Goal: Task Accomplishment & Management: Manage account settings

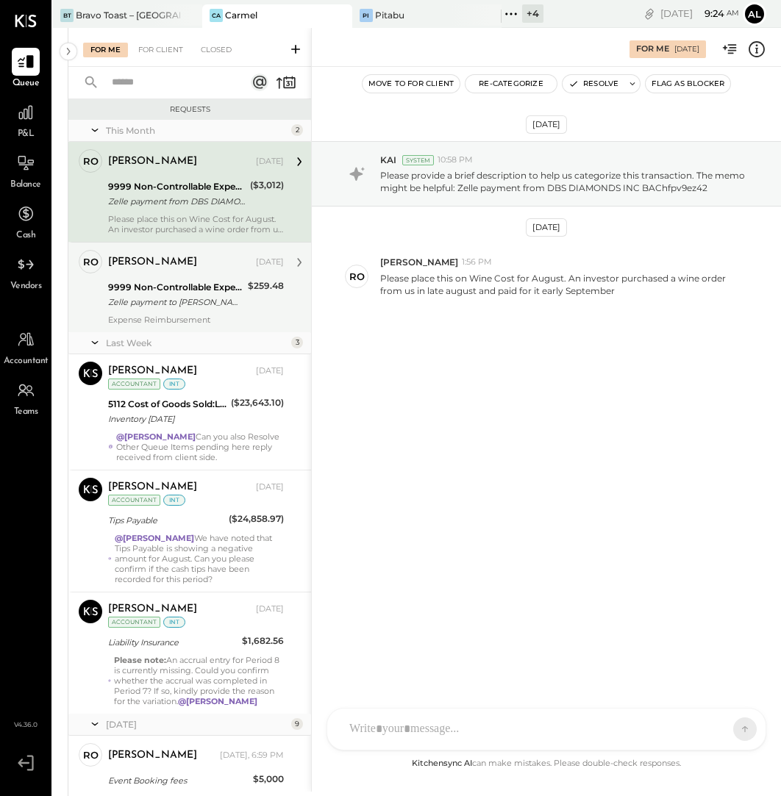
click at [209, 281] on div "9999 Non-Controllable Expenses:Other Income and Expenses:To Be Classified" at bounding box center [175, 287] width 135 height 15
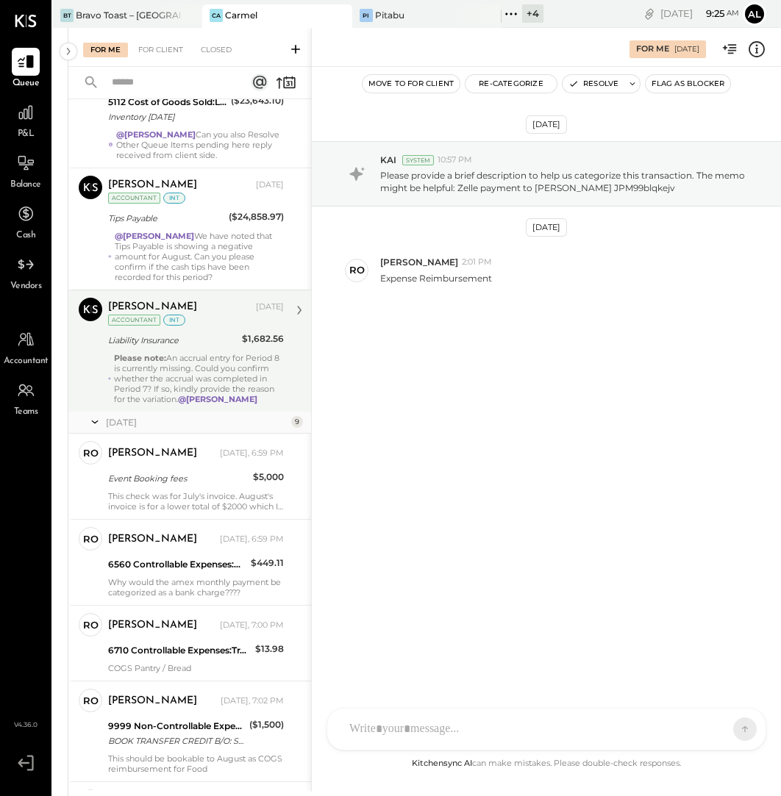
scroll to position [309, 0]
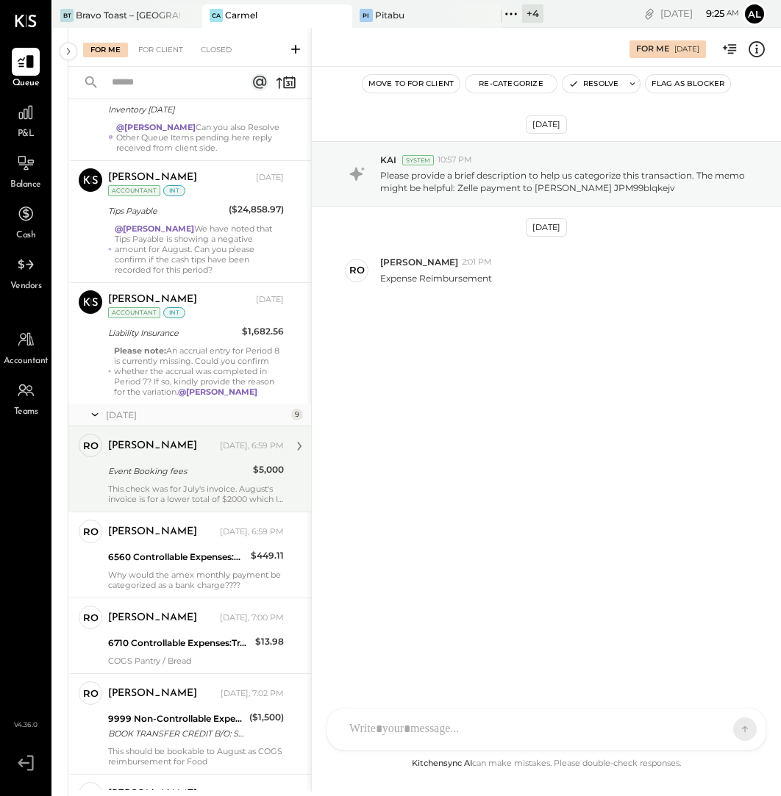
click at [213, 471] on div "Event Booking fees" at bounding box center [178, 471] width 140 height 15
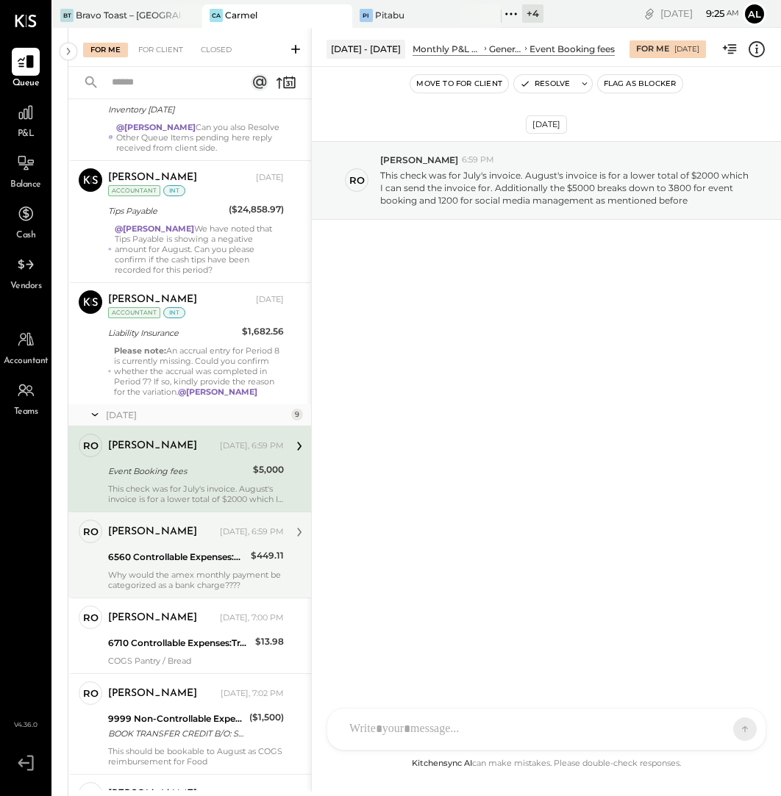
click at [213, 537] on div "[PERSON_NAME] [DATE], 6:59 PM" at bounding box center [196, 532] width 176 height 21
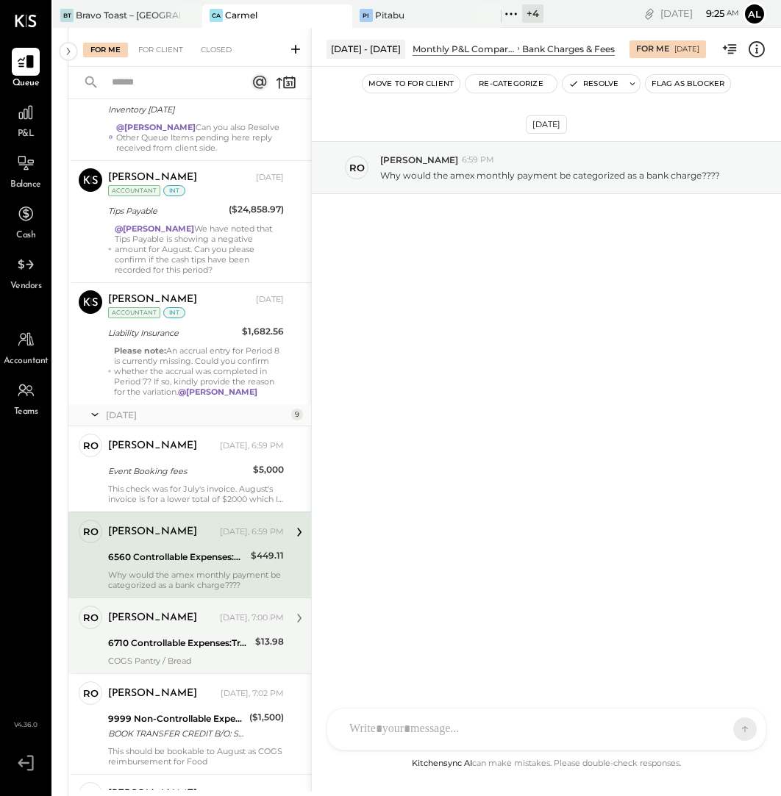
click at [207, 643] on div "6710 Controllable Expenses:Travel, Meals, & Entertainment:Meals & Entertainment" at bounding box center [179, 643] width 143 height 15
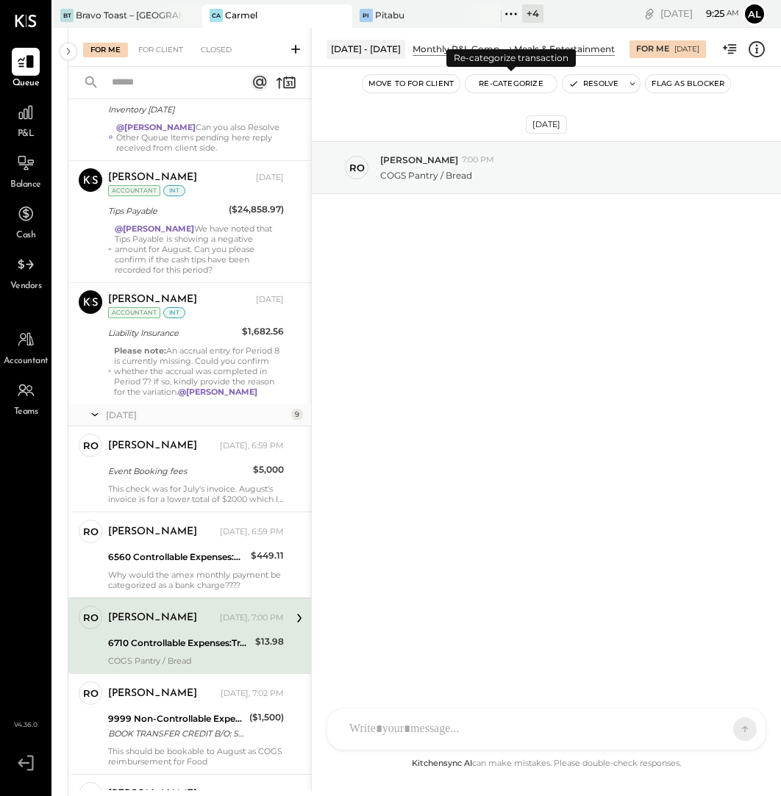
click at [528, 85] on button "Re-Categorize" at bounding box center [510, 84] width 91 height 18
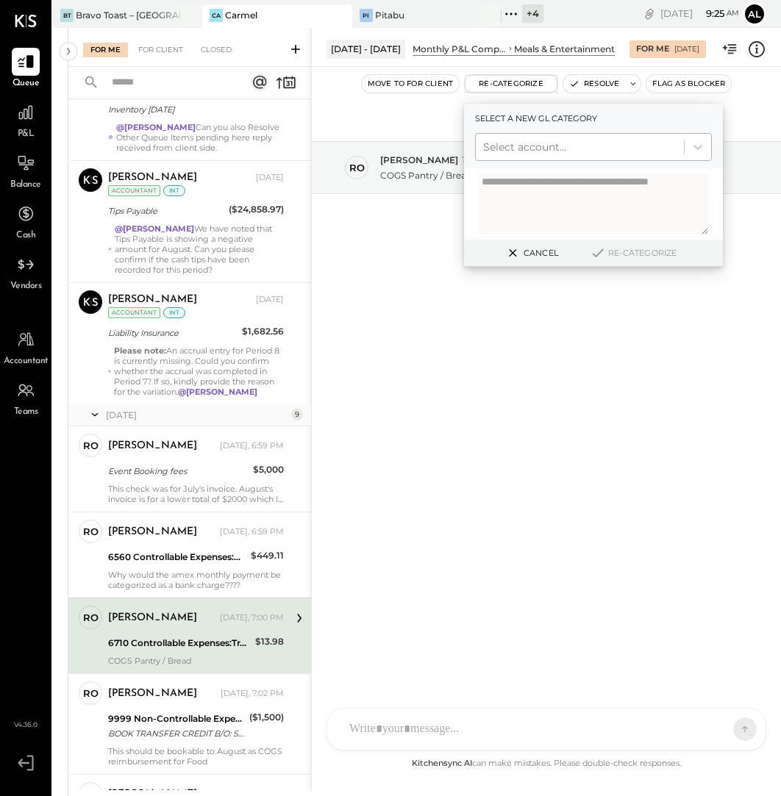
click at [595, 142] on div at bounding box center [579, 147] width 193 height 18
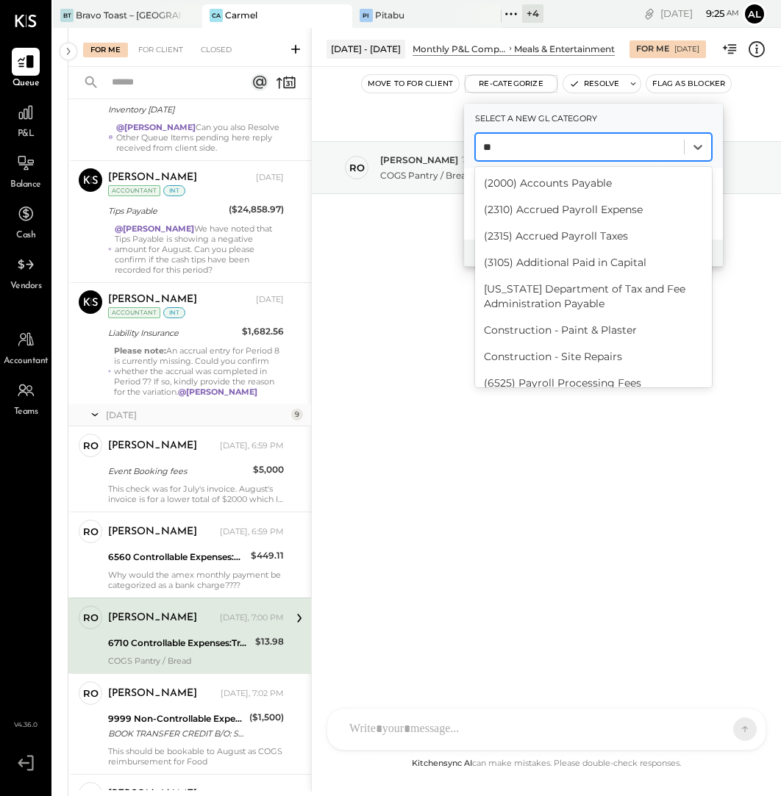
type input "*"
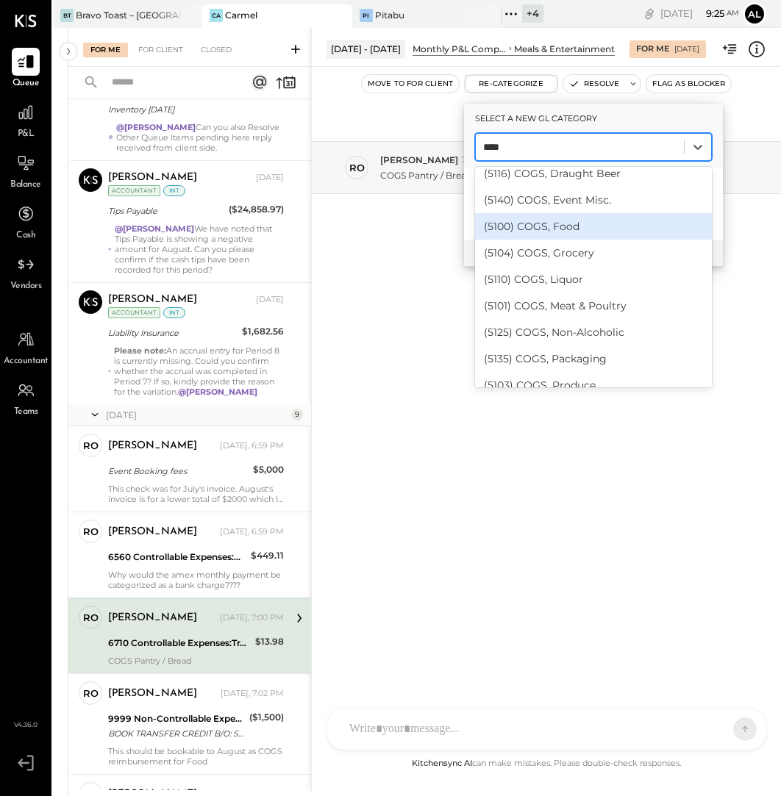
scroll to position [146, 0]
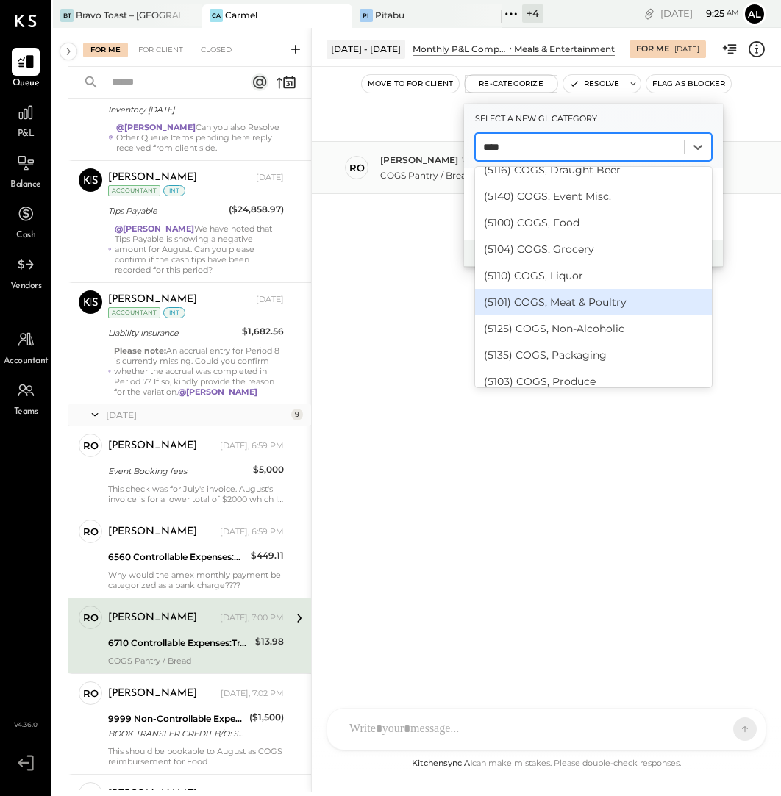
type input "****"
click at [436, 176] on p "COGS Pantry / Bread" at bounding box center [426, 175] width 92 height 12
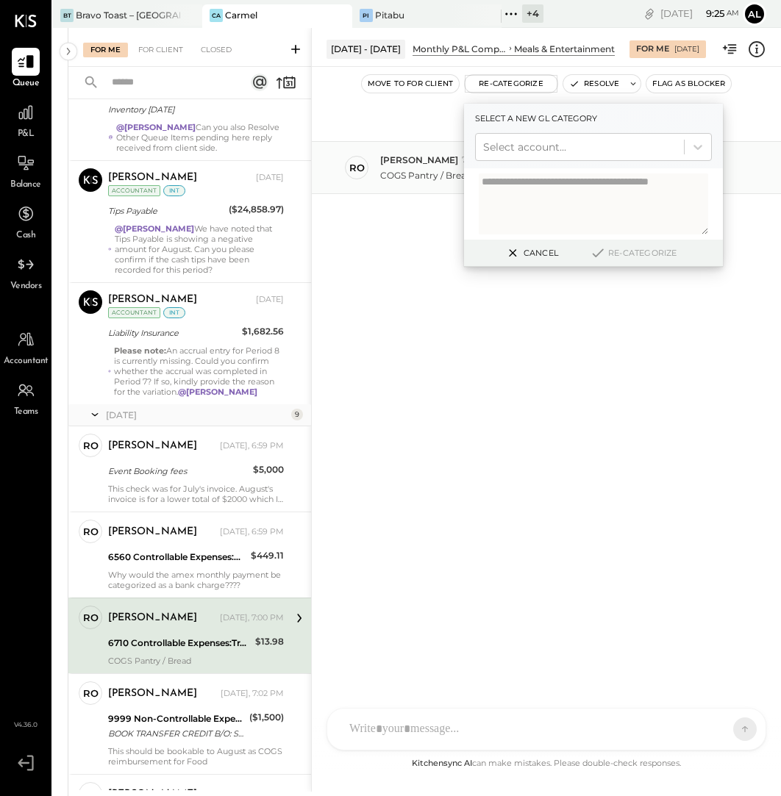
click at [437, 181] on div "ro [PERSON_NAME] 7:00 PM COGS Pantry / Bread" at bounding box center [546, 167] width 469 height 53
click at [533, 251] on button "Cancel" at bounding box center [530, 252] width 63 height 19
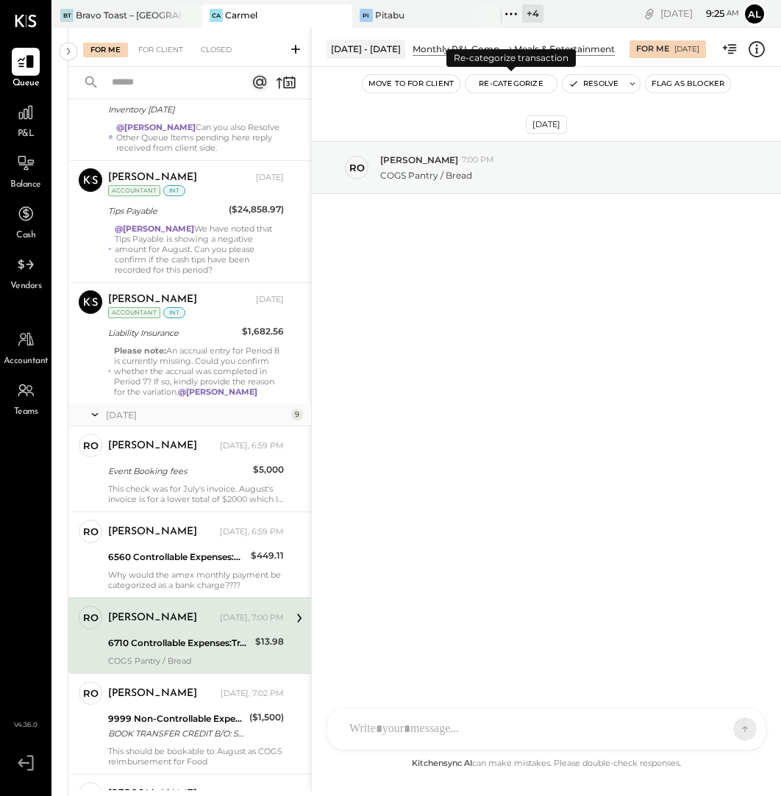
click at [522, 82] on button "Re-Categorize" at bounding box center [510, 84] width 91 height 18
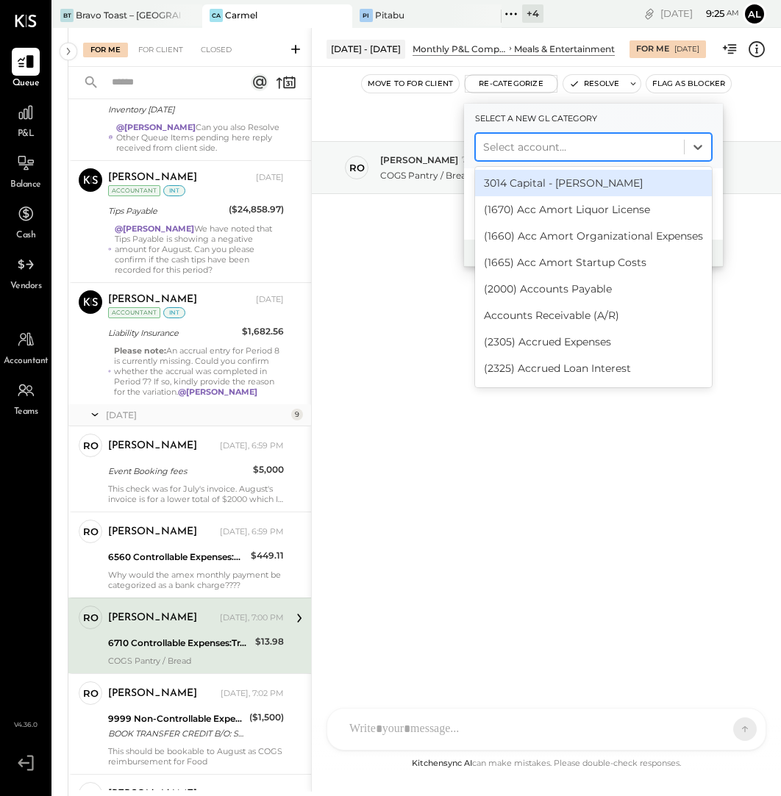
click at [557, 148] on div at bounding box center [579, 147] width 193 height 18
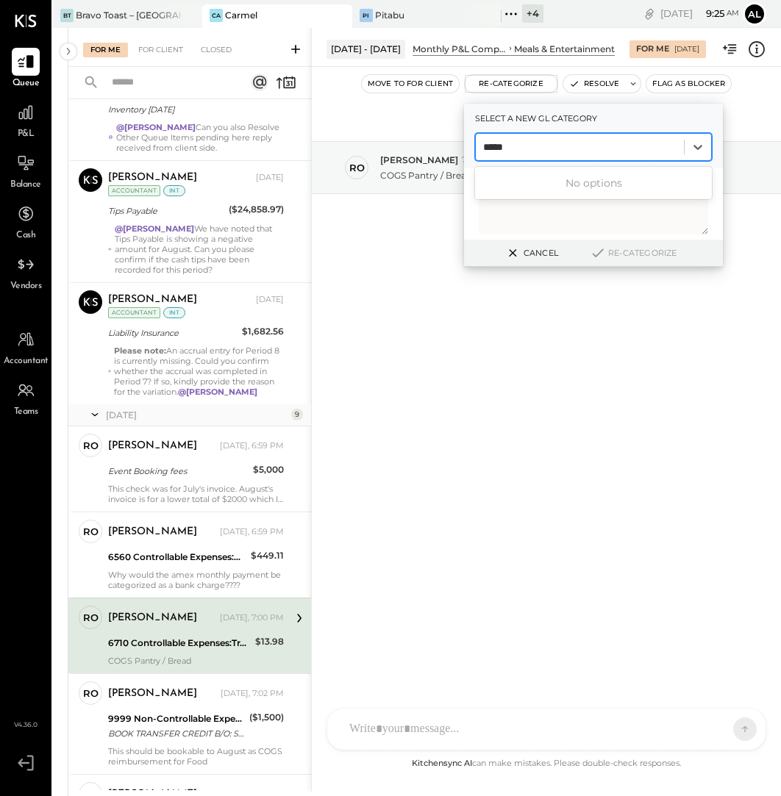
type input "*****"
click at [506, 353] on div "[DATE] ro [PERSON_NAME] 7:00 PM COGS Pantry / Bread" at bounding box center [546, 411] width 469 height 688
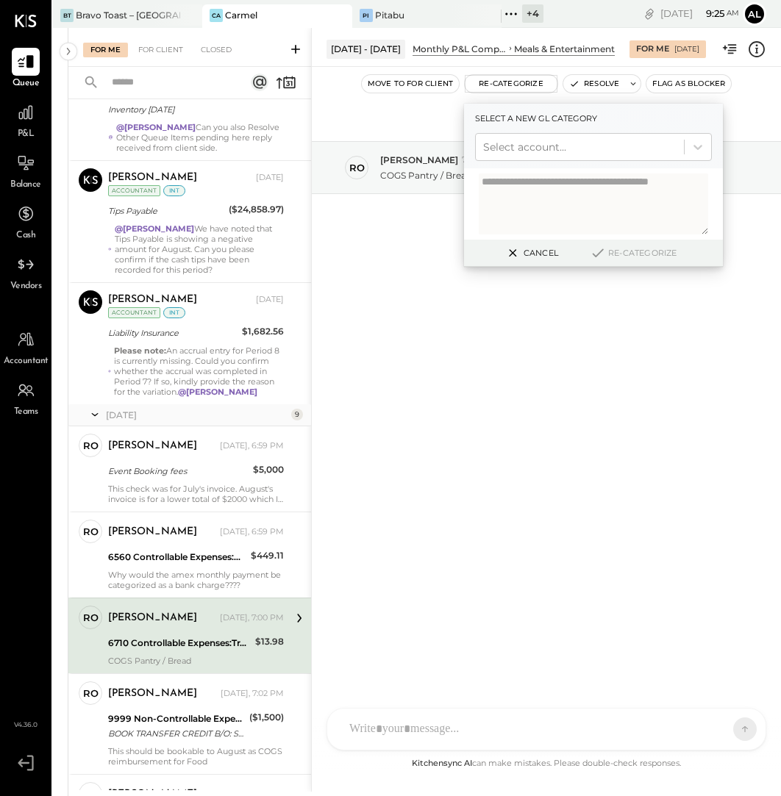
click at [506, 353] on div "[DATE] ro [PERSON_NAME] 7:00 PM COGS Pantry / Bread" at bounding box center [546, 411] width 469 height 688
click at [546, 257] on button "Cancel" at bounding box center [530, 252] width 63 height 19
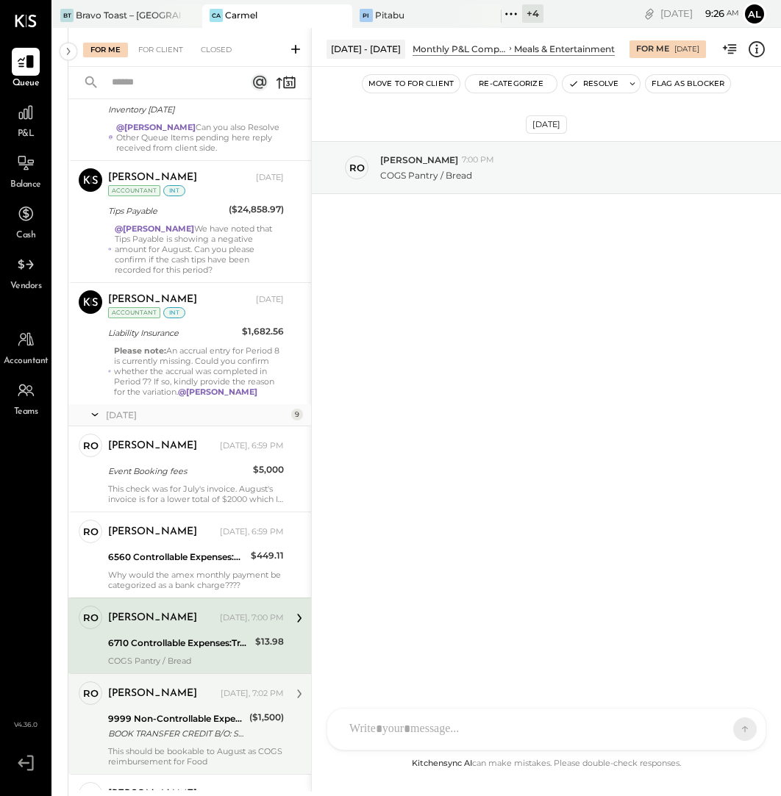
click at [237, 715] on div "9999 Non-Controllable Expenses:Other Income and Expenses:To Be Classified" at bounding box center [176, 719] width 137 height 15
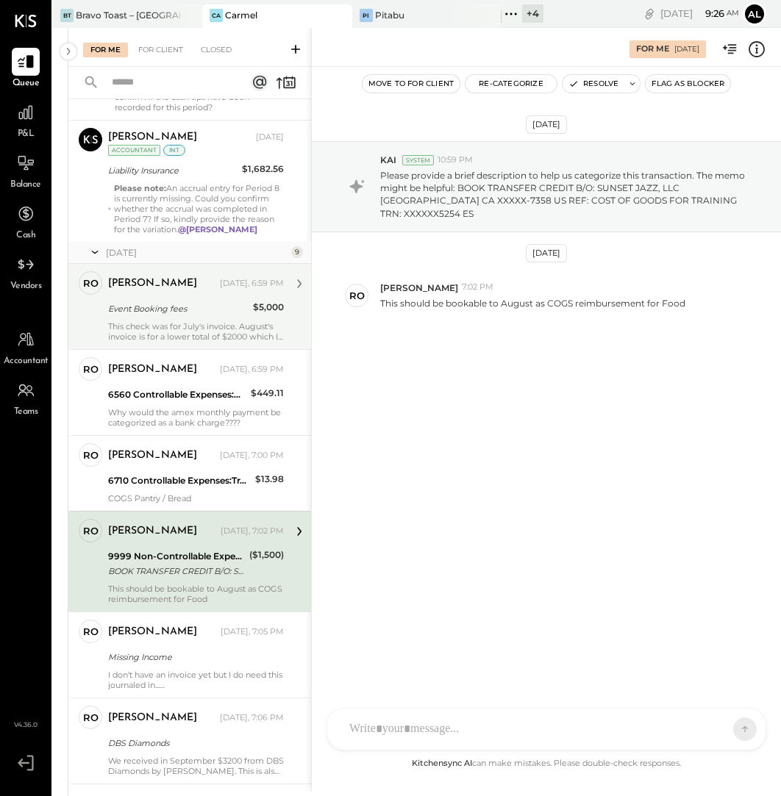
scroll to position [476, 0]
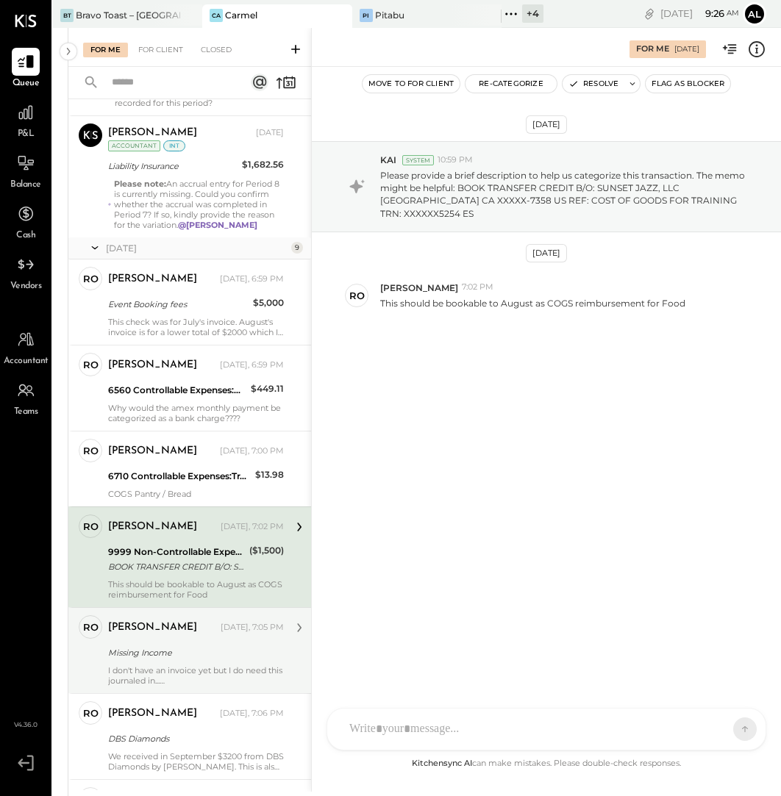
click at [207, 639] on div "[PERSON_NAME] [DATE], 7:05 PM Missing Income I don't have an invoice yet but I …" at bounding box center [196, 650] width 176 height 71
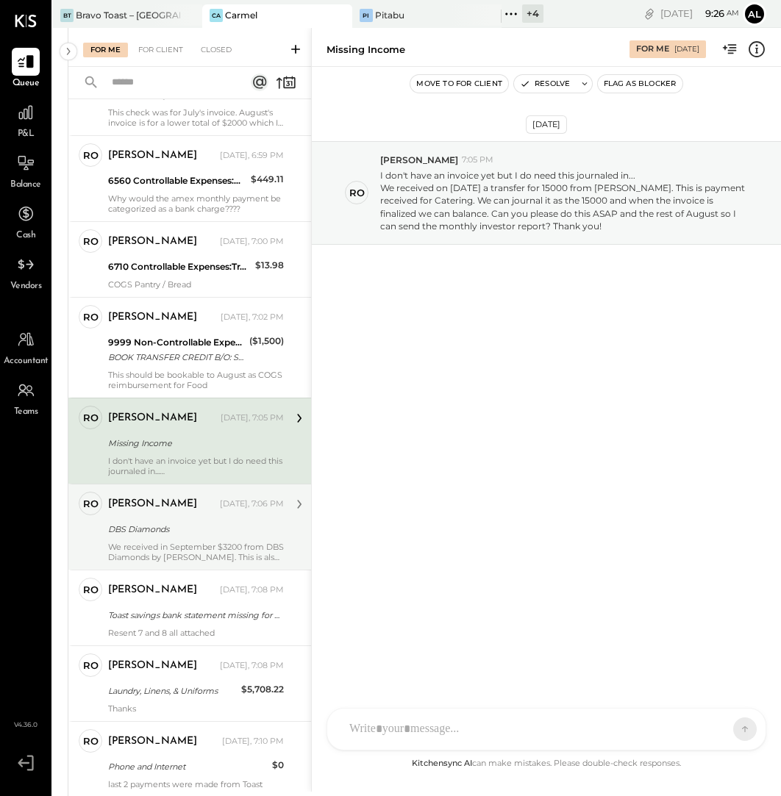
scroll to position [691, 0]
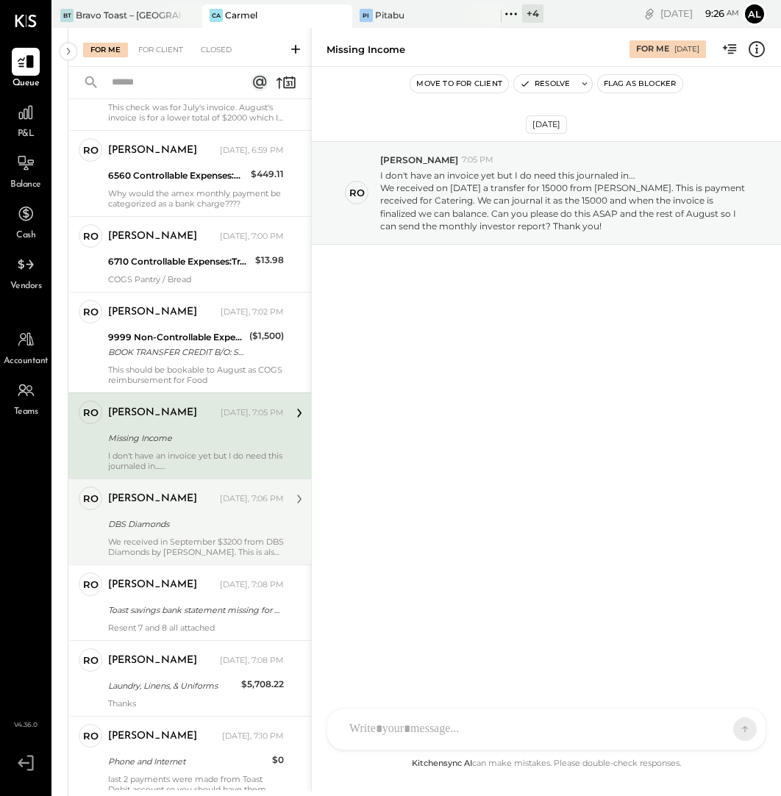
click at [203, 524] on div "DBS Diamonds" at bounding box center [193, 524] width 171 height 15
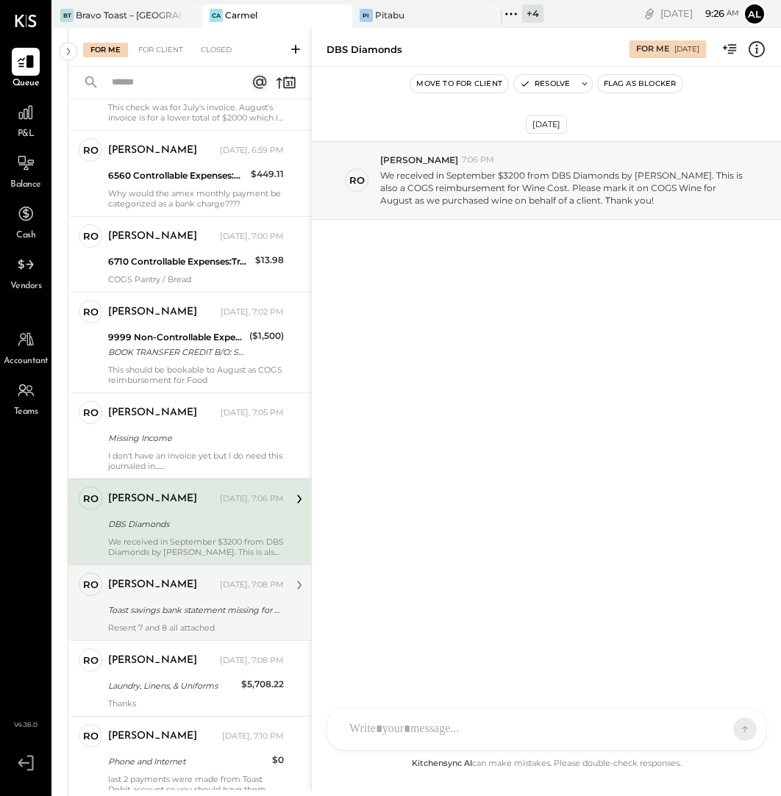
click at [193, 615] on div "[PERSON_NAME] [DATE], 7:08 PM Toast savings bank statement missing for P07.25 R…" at bounding box center [196, 603] width 176 height 60
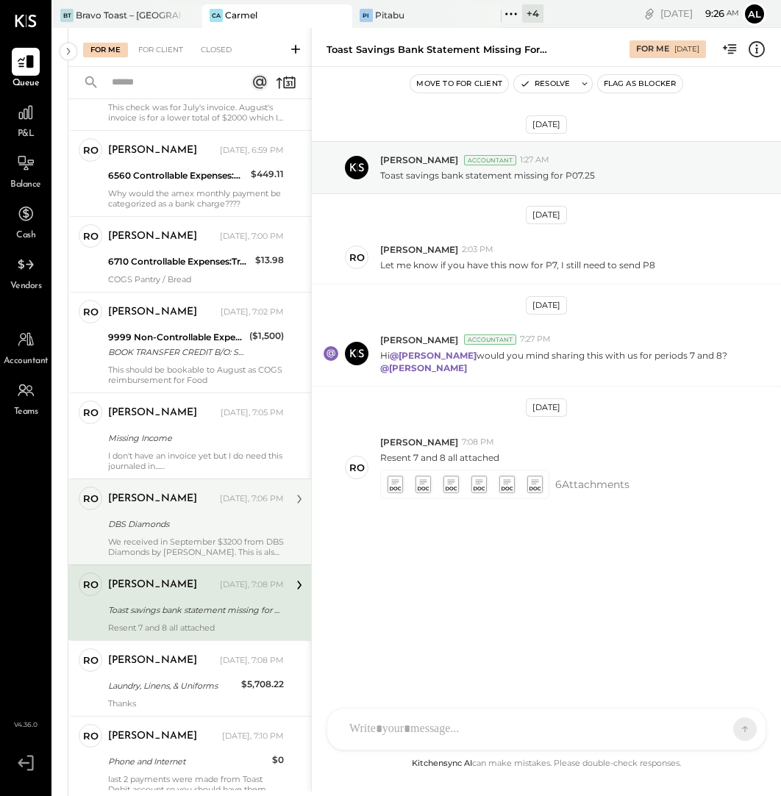
scroll to position [743, 0]
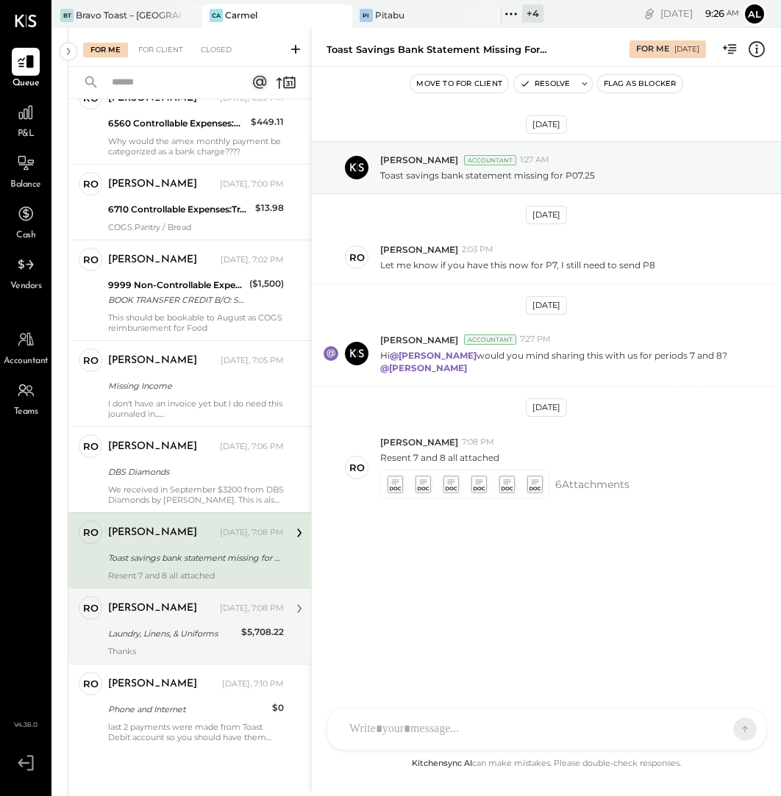
click at [201, 617] on div "[PERSON_NAME] [DATE], 7:08 PM Laundry, Linens, & Uniforms $5,708.22 Thanks" at bounding box center [196, 626] width 176 height 60
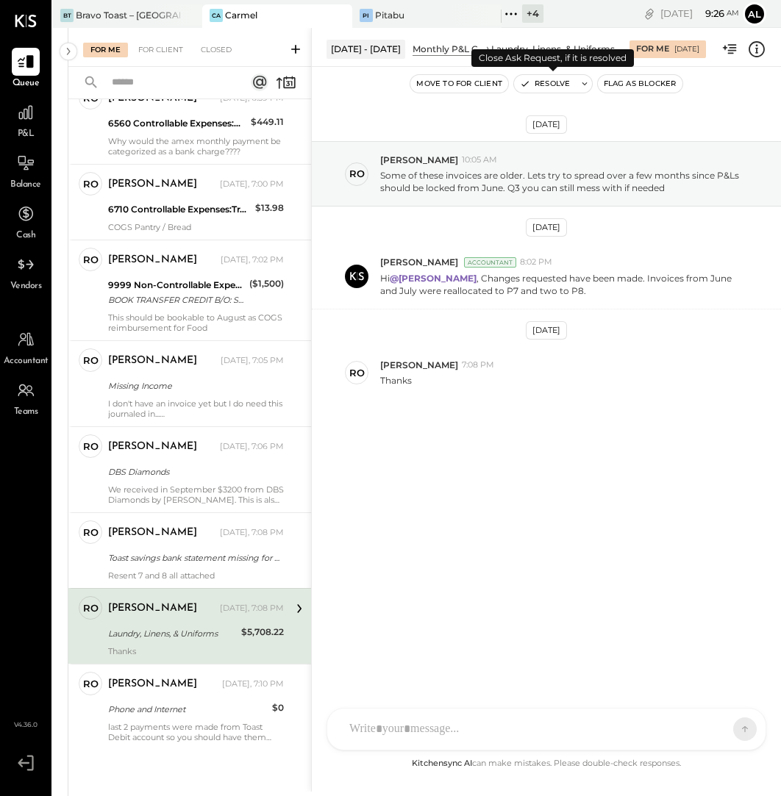
click at [571, 85] on button "Resolve" at bounding box center [545, 84] width 62 height 18
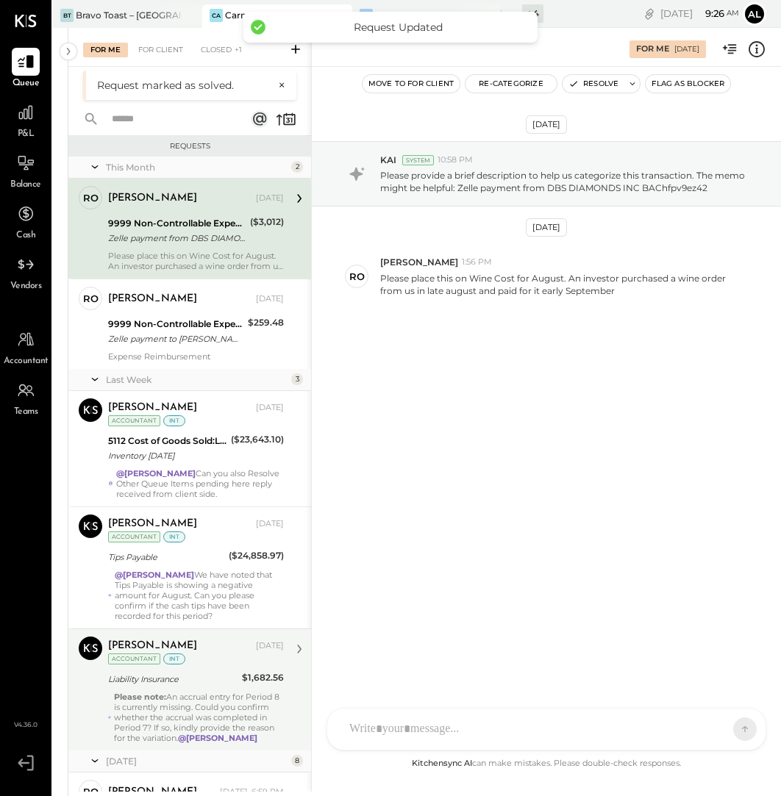
click at [214, 672] on div "Liability Insurance" at bounding box center [172, 679] width 129 height 15
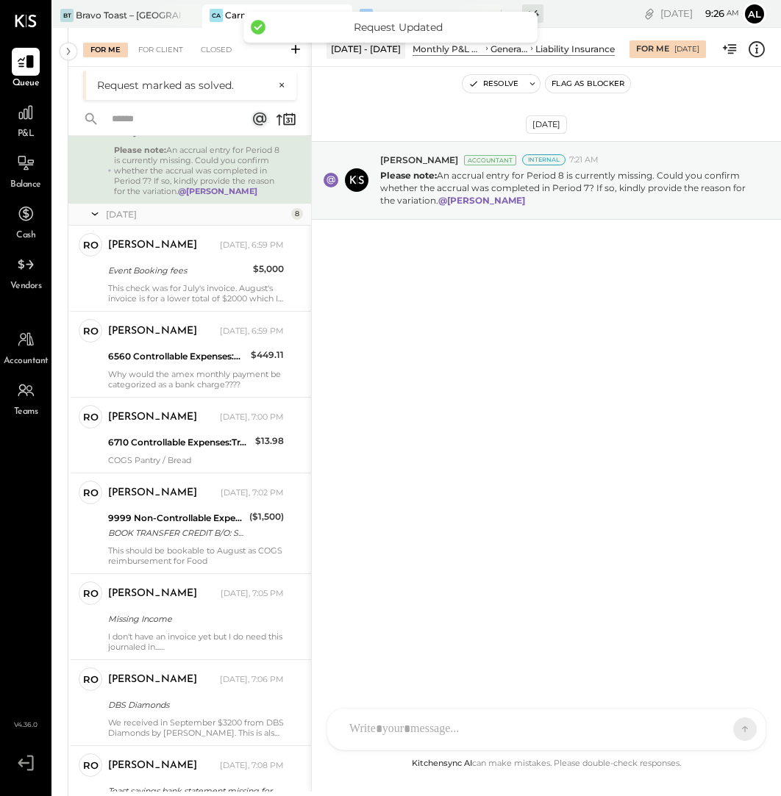
scroll to position [668, 0]
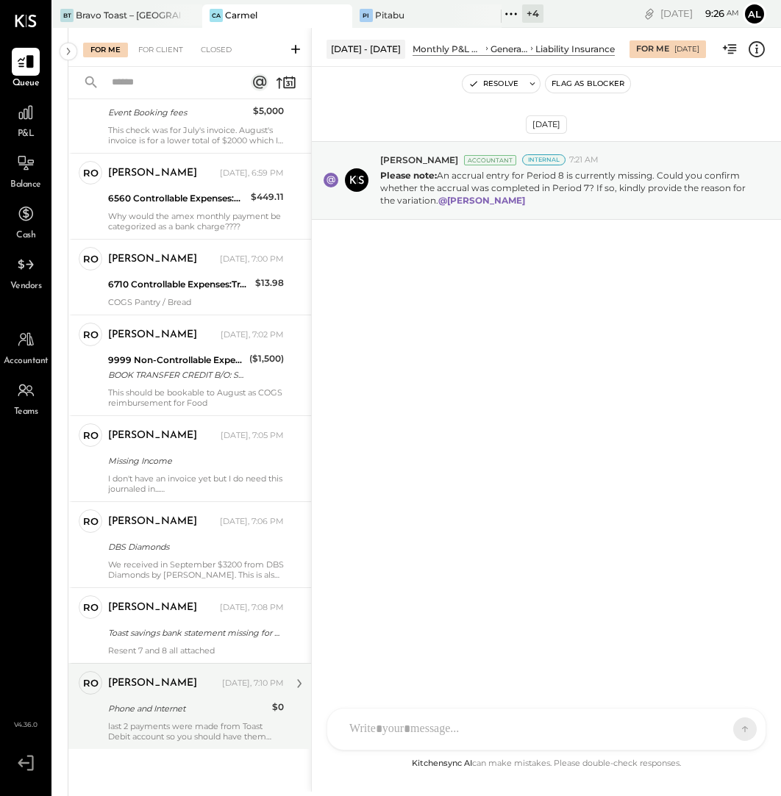
click at [196, 684] on div "[PERSON_NAME]" at bounding box center [163, 683] width 111 height 15
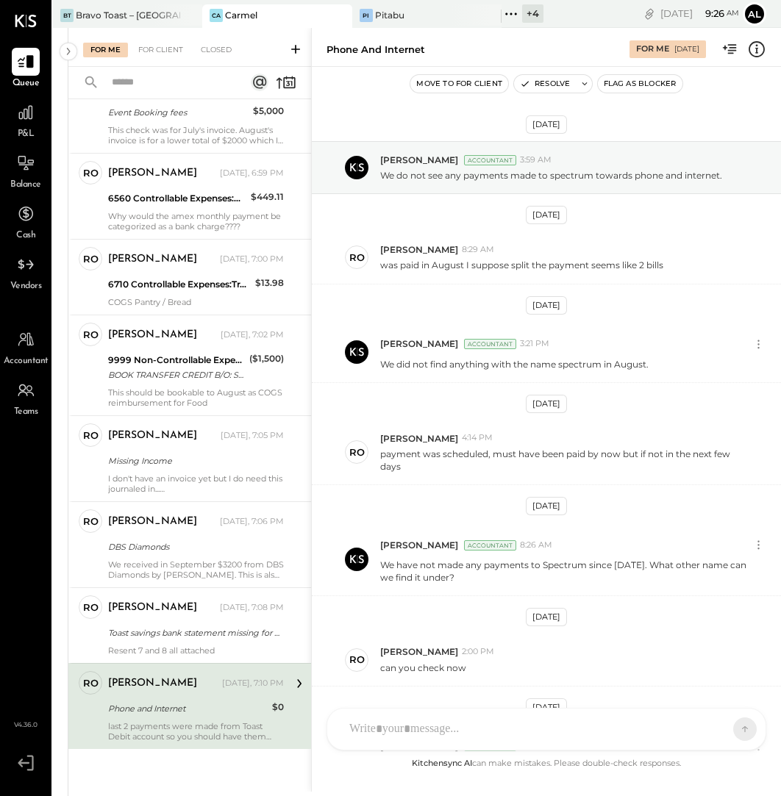
scroll to position [273, 0]
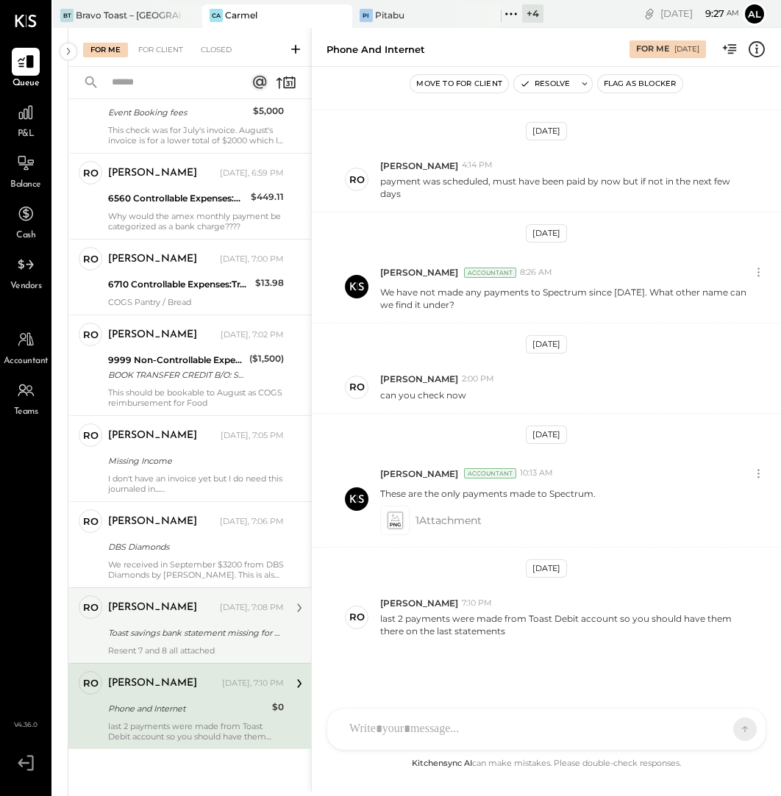
click at [209, 628] on div "Toast savings bank statement missing for P07.25" at bounding box center [193, 633] width 171 height 15
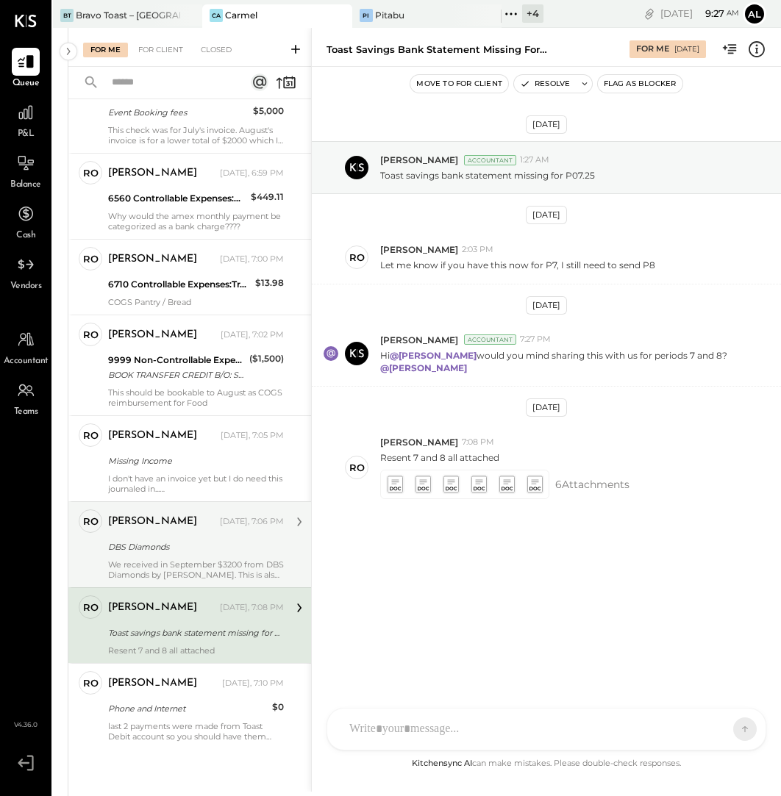
click at [178, 561] on div "We received in September $3200 from DBS Diamonds by [PERSON_NAME]. This is also…" at bounding box center [196, 569] width 176 height 21
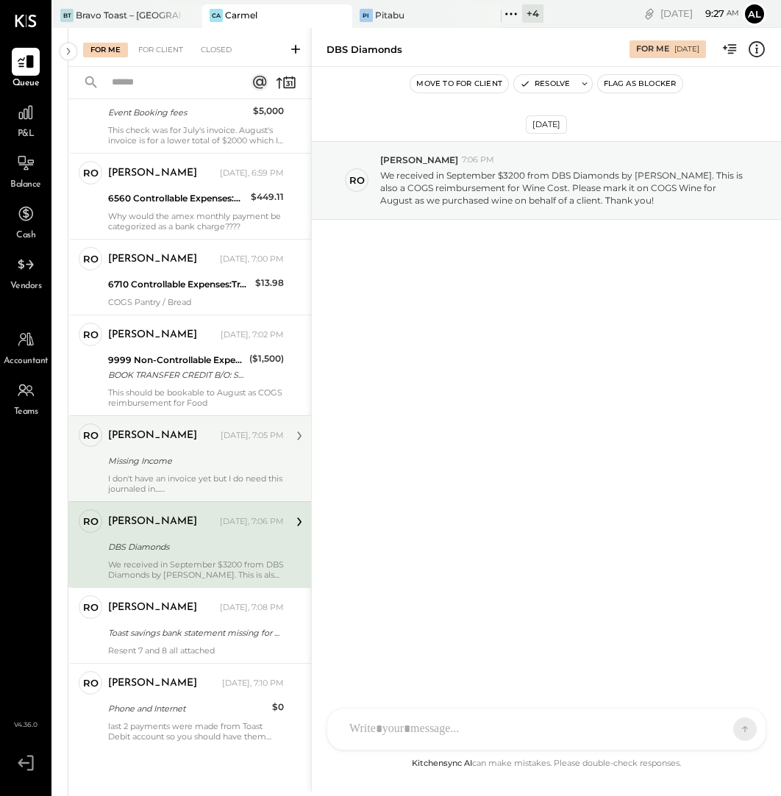
click at [189, 454] on div "Missing Income" at bounding box center [193, 461] width 171 height 15
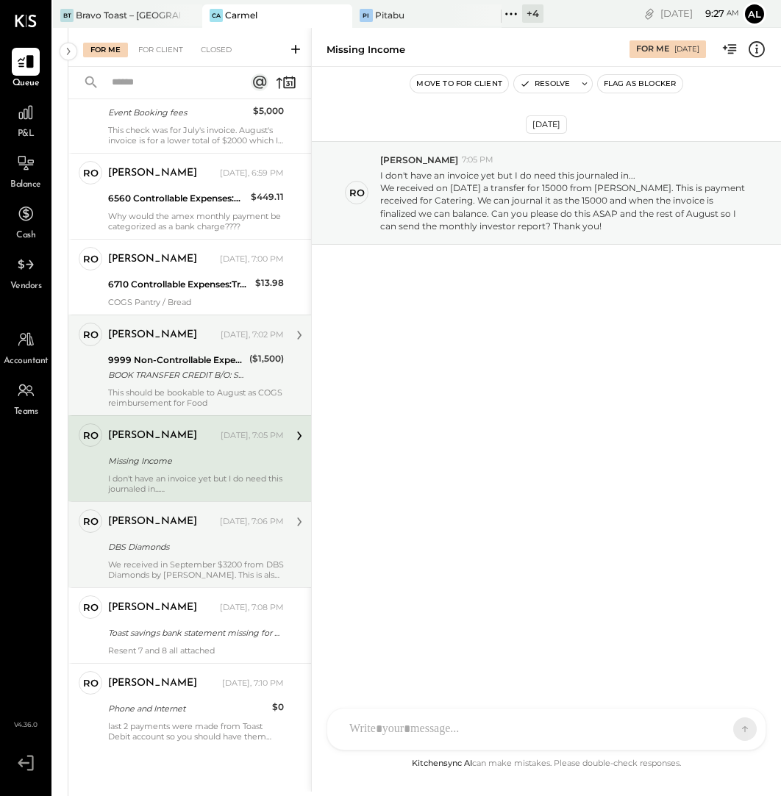
click at [182, 354] on div "9999 Non-Controllable Expenses:Other Income and Expenses:To Be Classified" at bounding box center [176, 360] width 137 height 15
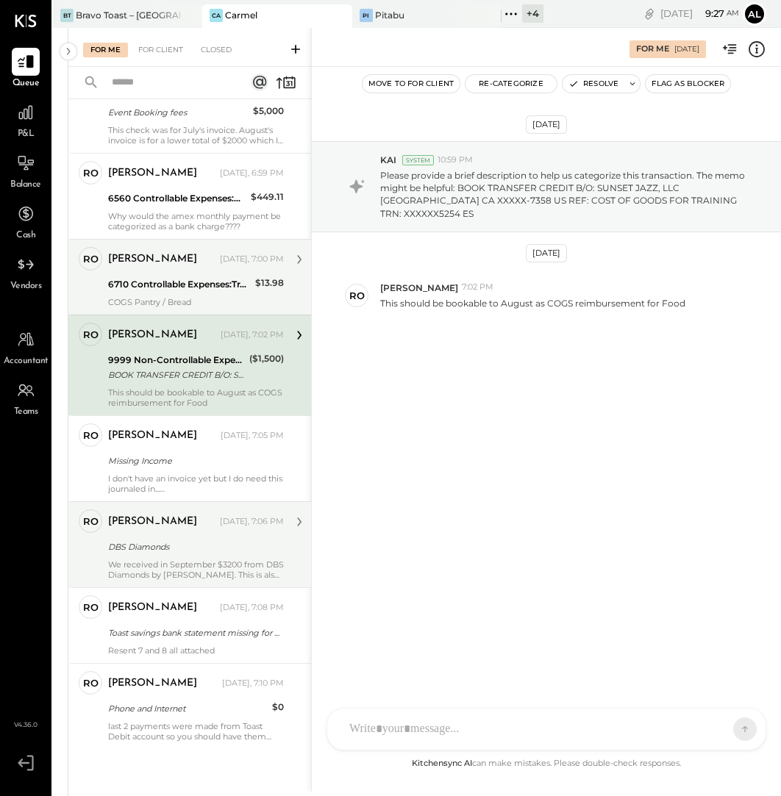
click at [187, 277] on div "6710 Controllable Expenses:Travel, Meals, & Entertainment:Meals & Entertainment" at bounding box center [179, 284] width 143 height 15
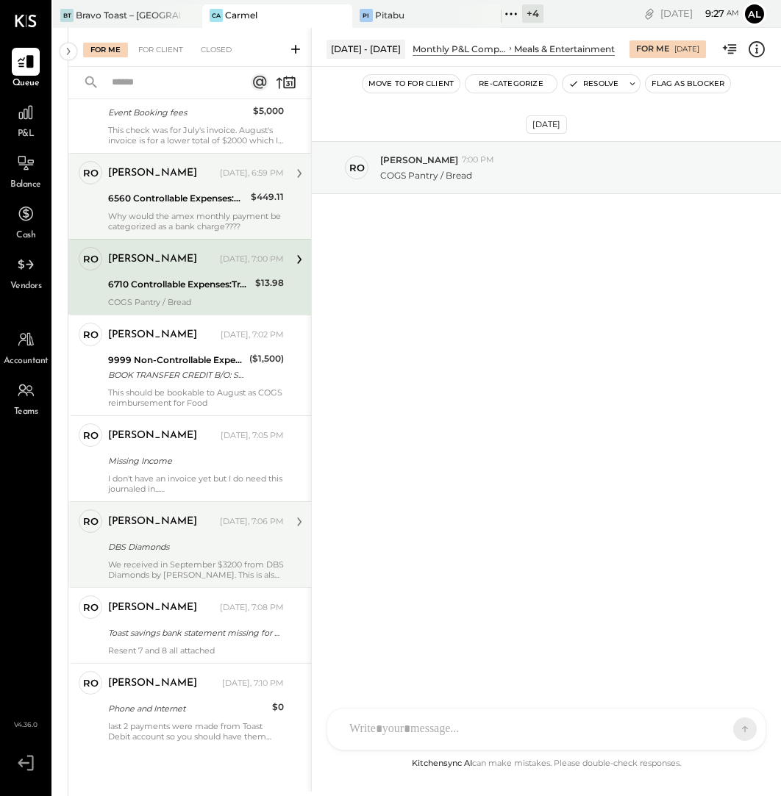
click at [185, 184] on div "[PERSON_NAME] [DATE], 6:59 PM 6560 Controllable Expenses:General & Administrati…" at bounding box center [196, 196] width 176 height 71
